Goal: Task Accomplishment & Management: Use online tool/utility

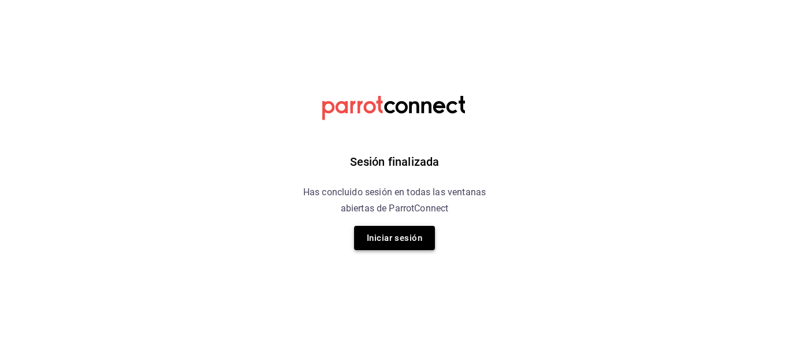
click at [394, 233] on button "Iniciar sesión" at bounding box center [394, 238] width 81 height 24
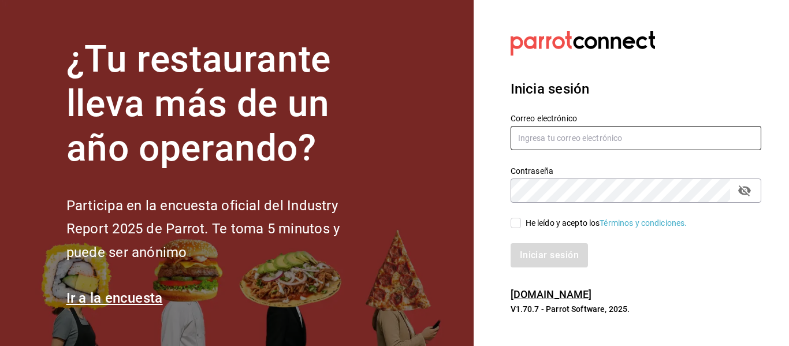
type input "[PERSON_NAME][EMAIL_ADDRESS][DOMAIN_NAME]"
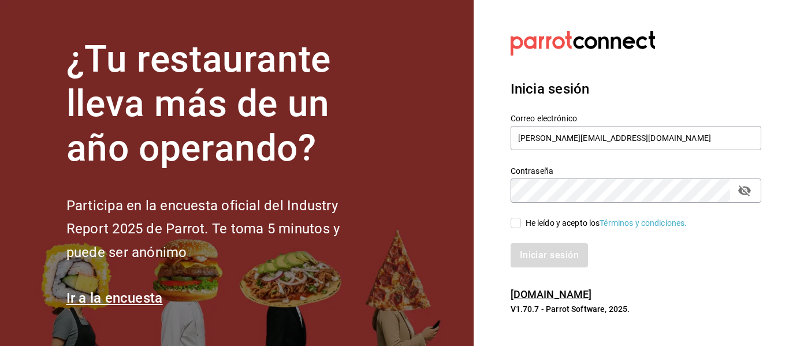
click at [515, 226] on input "He leído y acepto los Términos y condiciones." at bounding box center [516, 223] width 10 height 10
checkbox input "true"
click at [535, 257] on button "Iniciar sesión" at bounding box center [550, 255] width 79 height 24
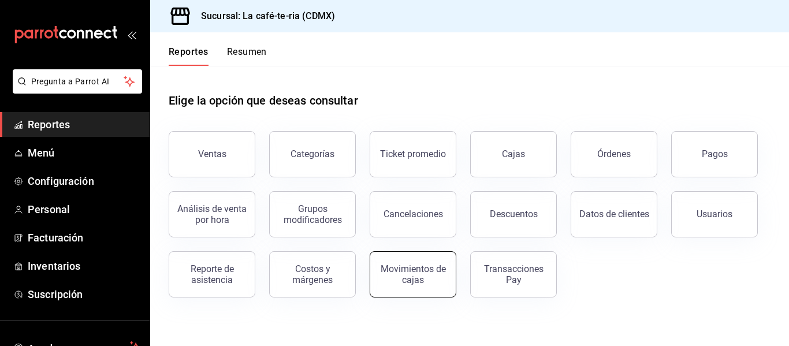
click at [411, 287] on button "Movimientos de cajas" at bounding box center [413, 274] width 87 height 46
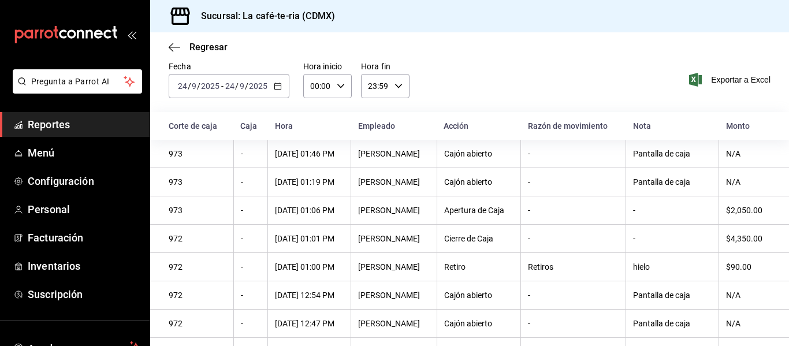
scroll to position [337, 0]
